Goal: Check status: Check status

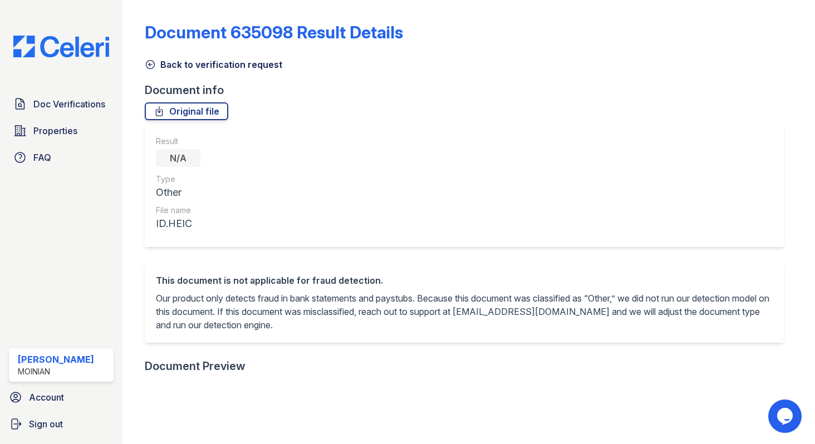
click at [149, 66] on icon at bounding box center [150, 64] width 11 height 11
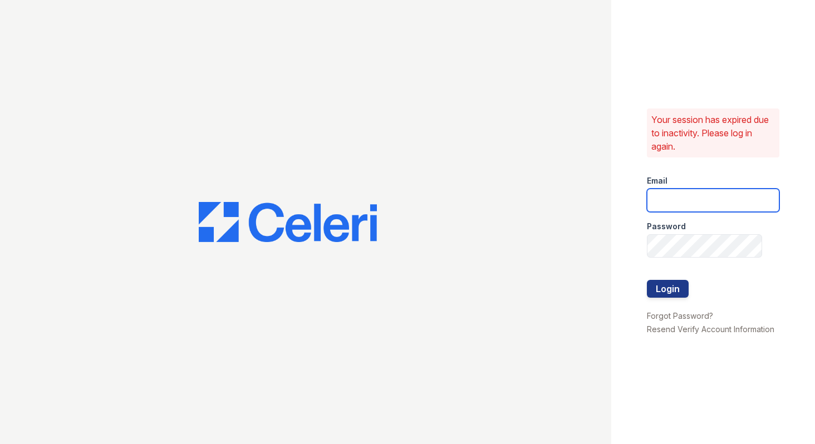
type input "[EMAIL_ADDRESS][DOMAIN_NAME]"
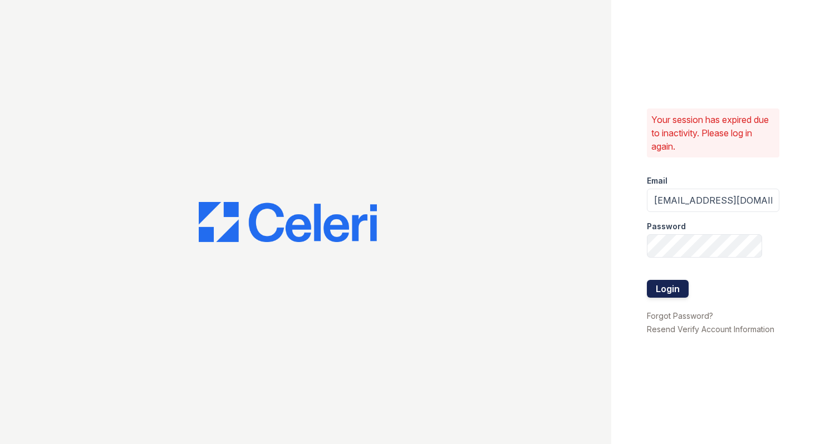
click at [672, 291] on button "Login" at bounding box center [668, 289] width 42 height 18
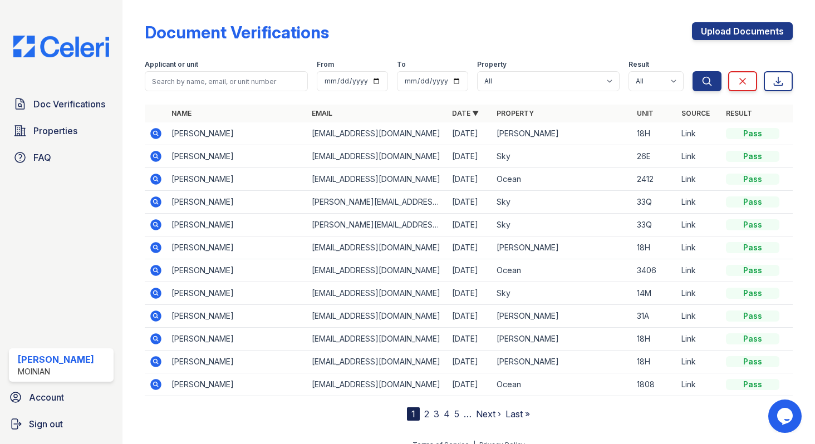
click at [155, 271] on icon at bounding box center [155, 269] width 3 height 3
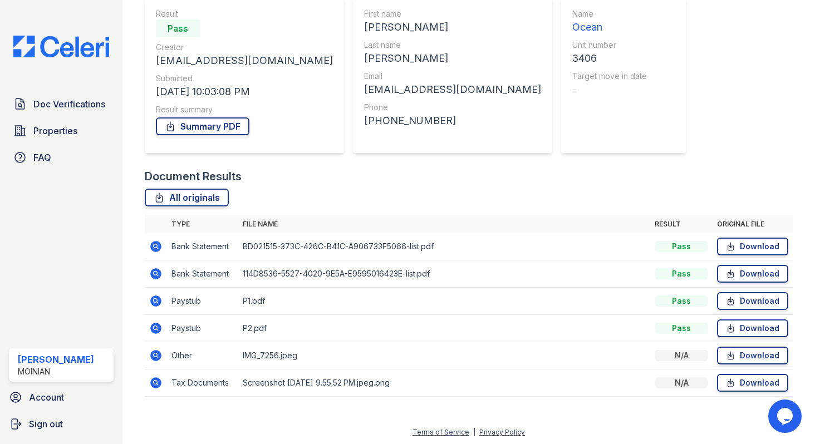
scroll to position [107, 0]
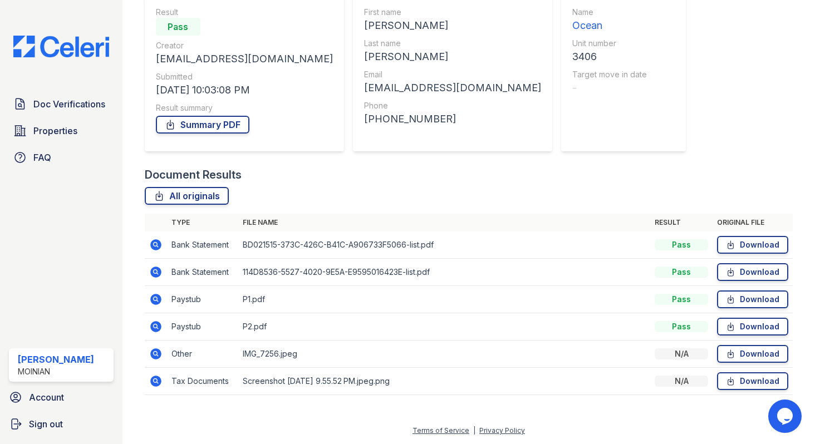
click at [155, 358] on icon at bounding box center [155, 354] width 11 height 11
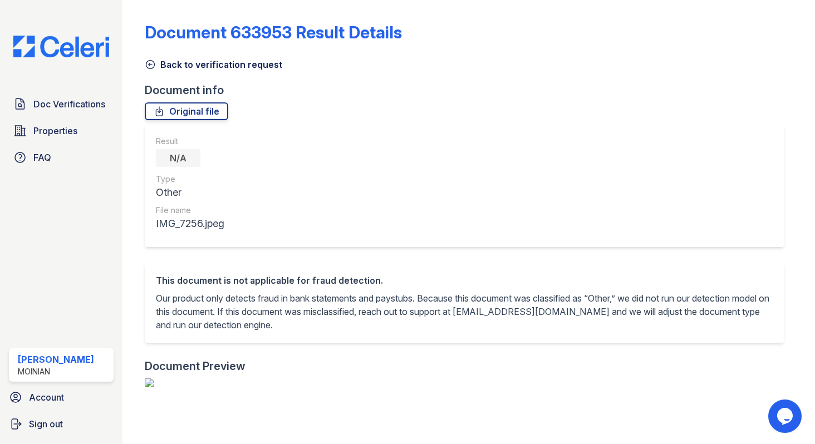
click at [152, 58] on link "Back to verification request" at bounding box center [214, 64] width 138 height 13
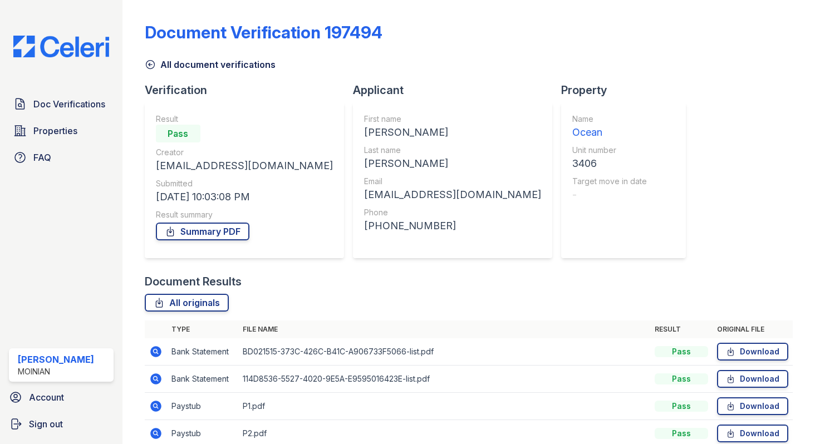
scroll to position [107, 0]
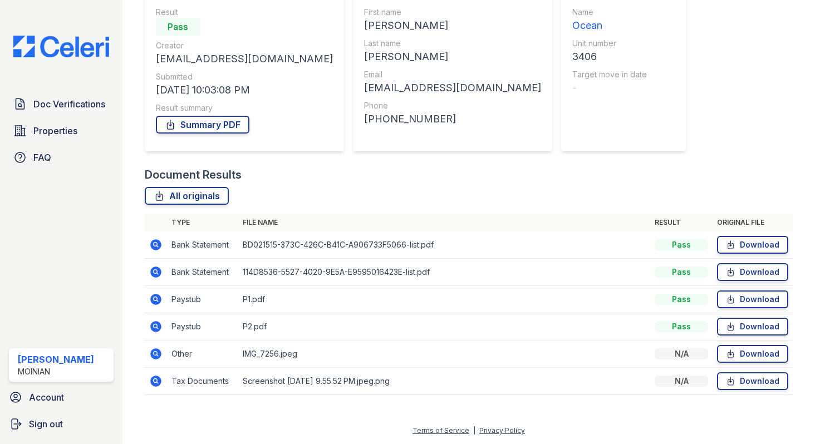
click at [160, 329] on icon at bounding box center [155, 326] width 11 height 11
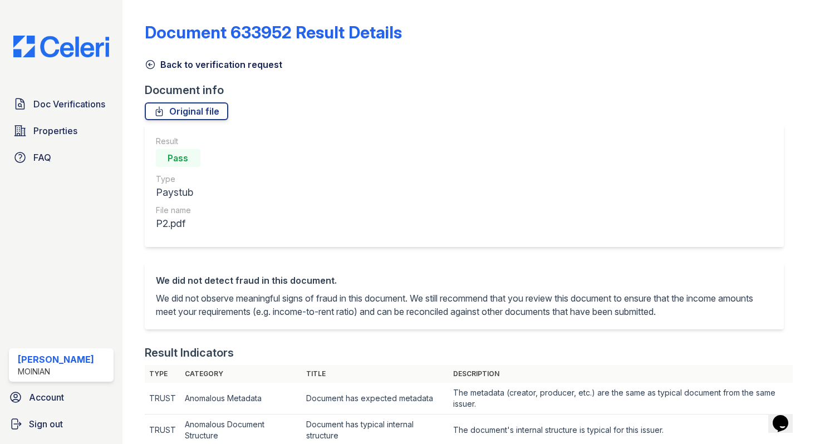
click at [155, 62] on icon at bounding box center [150, 64] width 11 height 11
